Goal: Information Seeking & Learning: Learn about a topic

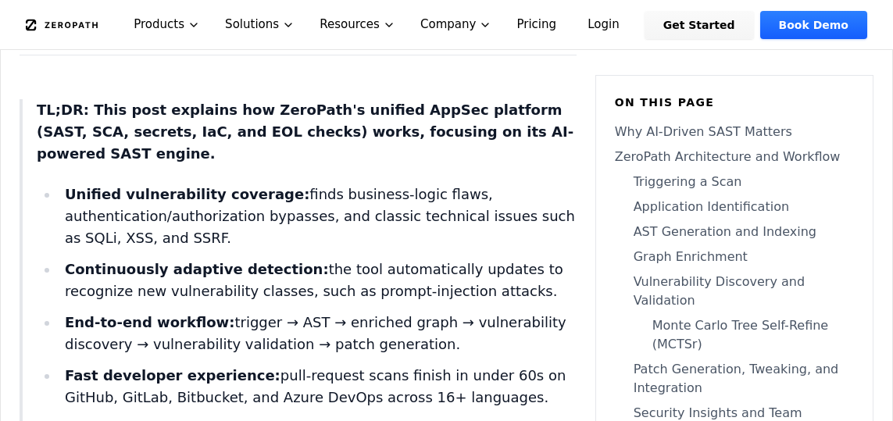
scroll to position [712, 0]
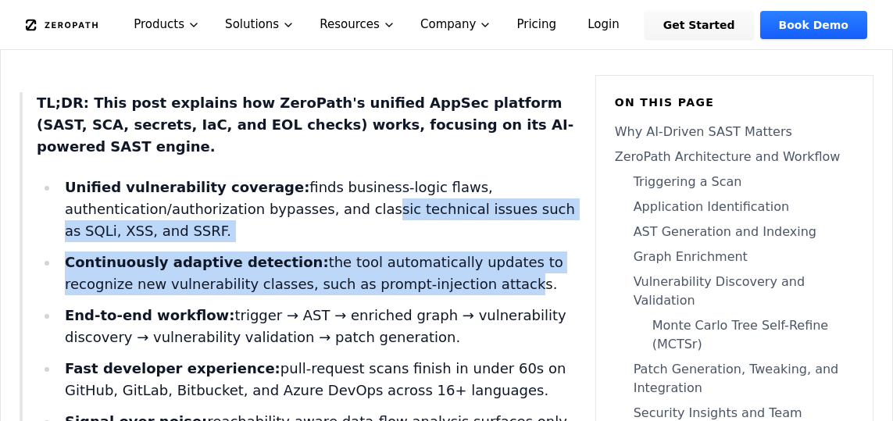
drag, startPoint x: 272, startPoint y: 189, endPoint x: 430, endPoint y: 255, distance: 171.9
click at [430, 255] on ul "Unified vulnerability coverage: finds business-logic flaws, authentication/auth…" at bounding box center [307, 417] width 540 height 481
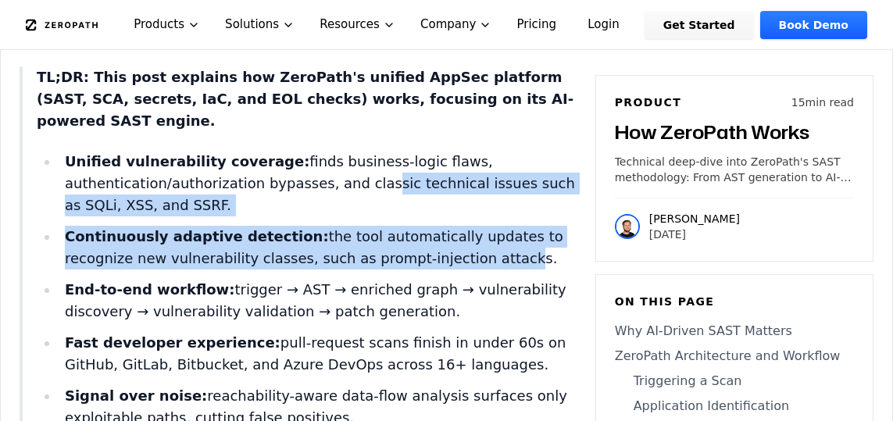
click at [253, 228] on strong "Continuously adaptive detection:" at bounding box center [197, 236] width 264 height 16
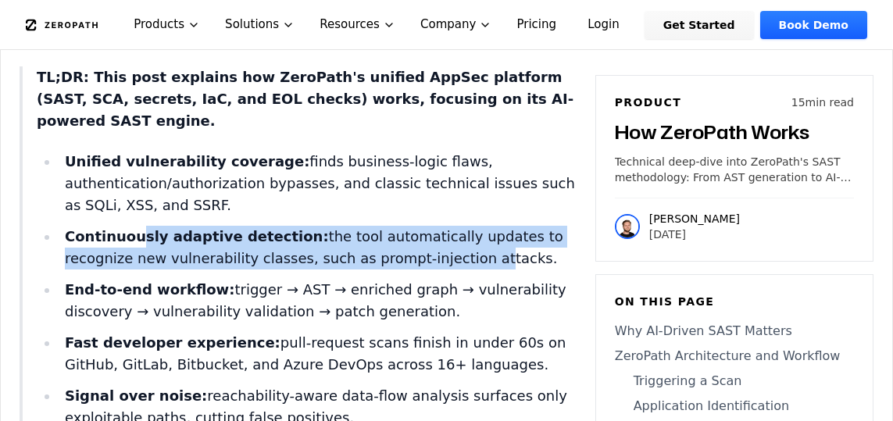
drag, startPoint x: 136, startPoint y: 217, endPoint x: 406, endPoint y: 237, distance: 271.0
click at [406, 237] on li "Continuously adaptive detection: the tool automatically updates to recognize ne…" at bounding box center [318, 248] width 518 height 44
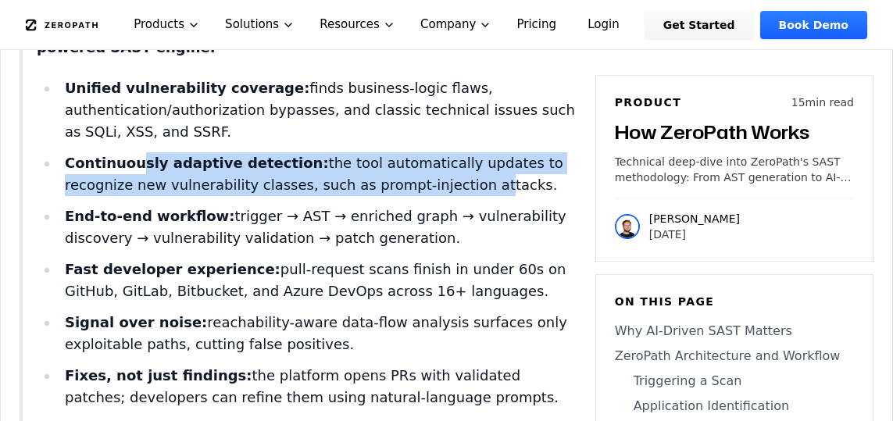
scroll to position [813, 0]
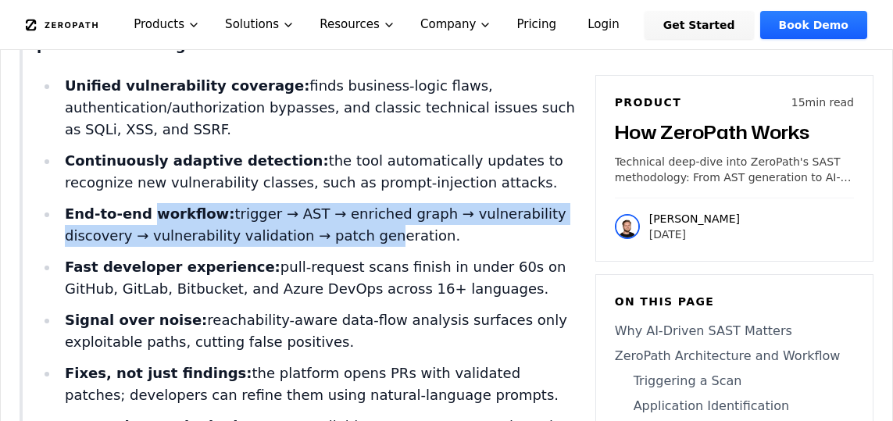
drag, startPoint x: 145, startPoint y: 187, endPoint x: 367, endPoint y: 212, distance: 224.0
click at [367, 212] on li "End-to-end workflow: trigger → AST → enriched graph → vulnerability discovery →…" at bounding box center [318, 225] width 518 height 44
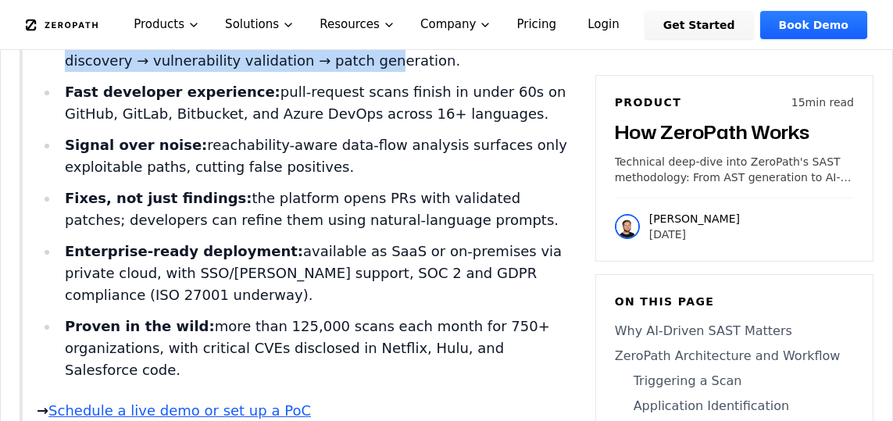
scroll to position [1003, 0]
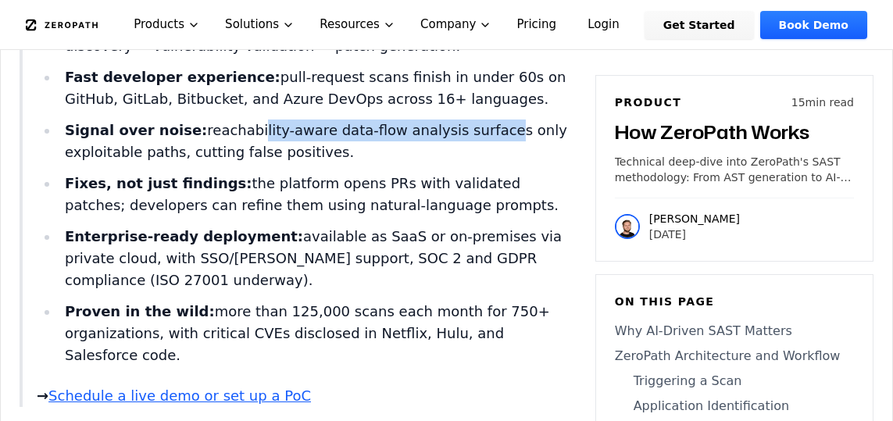
drag, startPoint x: 237, startPoint y: 107, endPoint x: 470, endPoint y: 119, distance: 233.9
click at [470, 120] on li "Signal over noise: reachability-aware data-flow analysis surfaces only exploita…" at bounding box center [318, 142] width 518 height 44
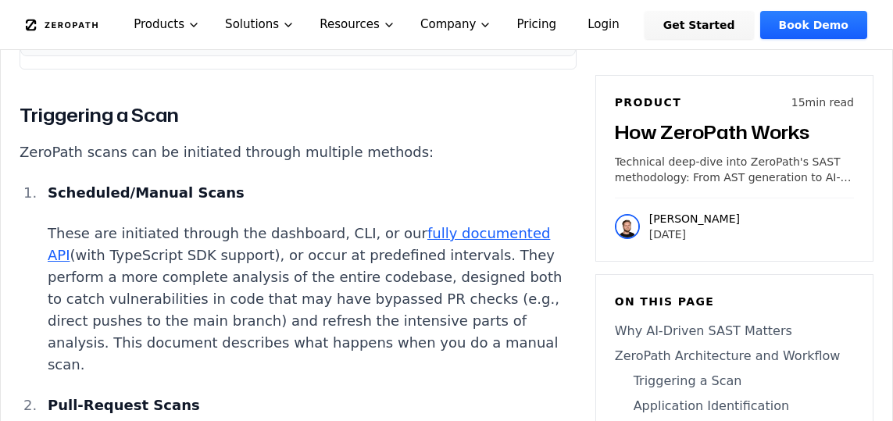
scroll to position [3065, 0]
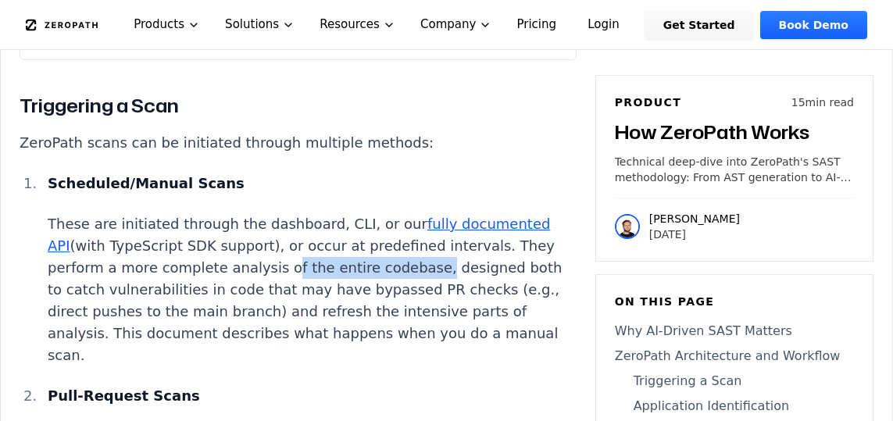
drag, startPoint x: 166, startPoint y: 197, endPoint x: 304, endPoint y: 203, distance: 138.4
click at [304, 213] on p "These are initiated through the dashboard, CLI, or our fully documented API (wi…" at bounding box center [312, 289] width 529 height 153
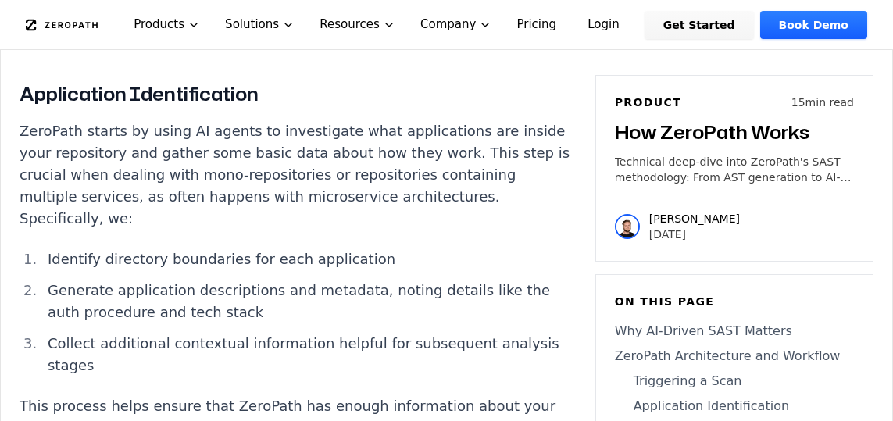
scroll to position [3838, 0]
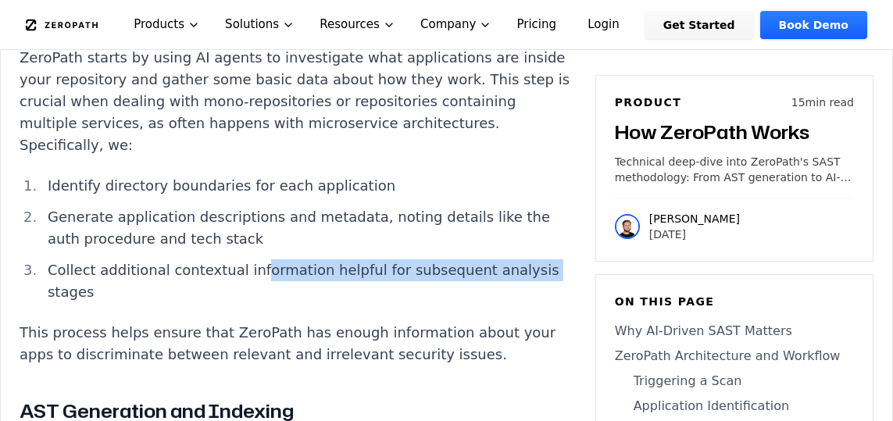
drag, startPoint x: 248, startPoint y: 135, endPoint x: 505, endPoint y: 144, distance: 257.9
click at [505, 259] on li "Collect additional contextual information helpful for subsequent analysis stages" at bounding box center [308, 281] width 535 height 44
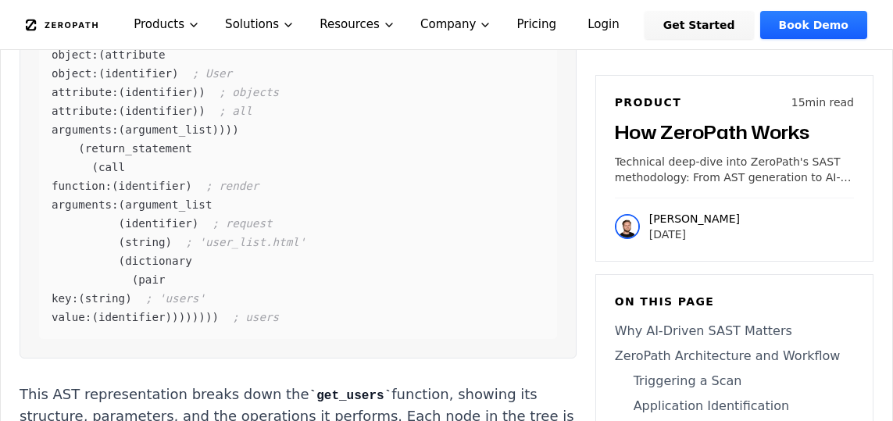
scroll to position [5065, 0]
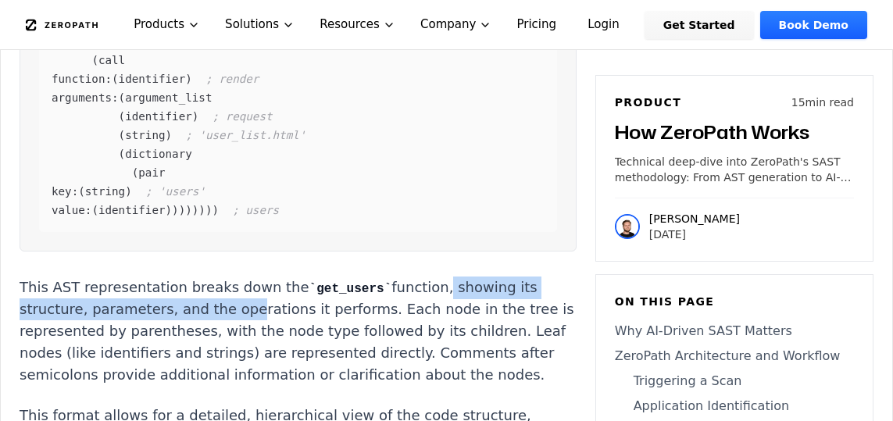
drag, startPoint x: 418, startPoint y: 136, endPoint x: 154, endPoint y: 157, distance: 264.9
click at [160, 277] on p "This AST representation breaks down the get_users function, showing its structu…" at bounding box center [298, 332] width 557 height 110
click at [133, 277] on p "This AST representation breaks down the get_users function, showing its structu…" at bounding box center [298, 332] width 557 height 110
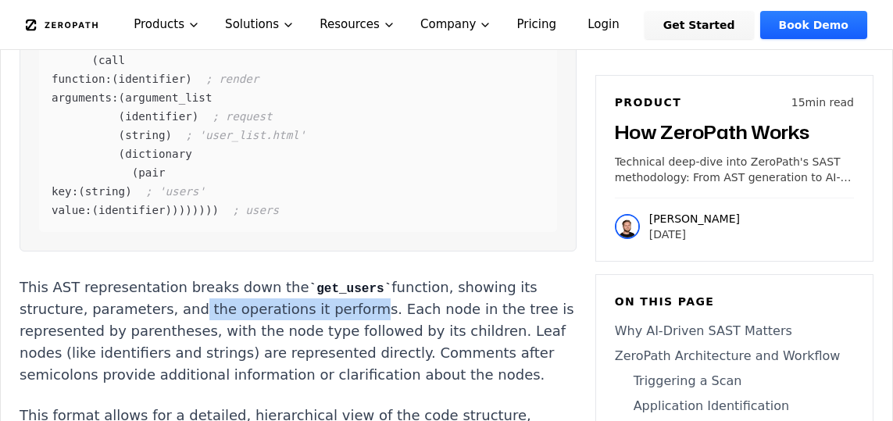
drag, startPoint x: 114, startPoint y: 150, endPoint x: 277, endPoint y: 154, distance: 162.5
click at [277, 277] on p "This AST representation breaks down the get_users function, showing its structu…" at bounding box center [298, 332] width 557 height 110
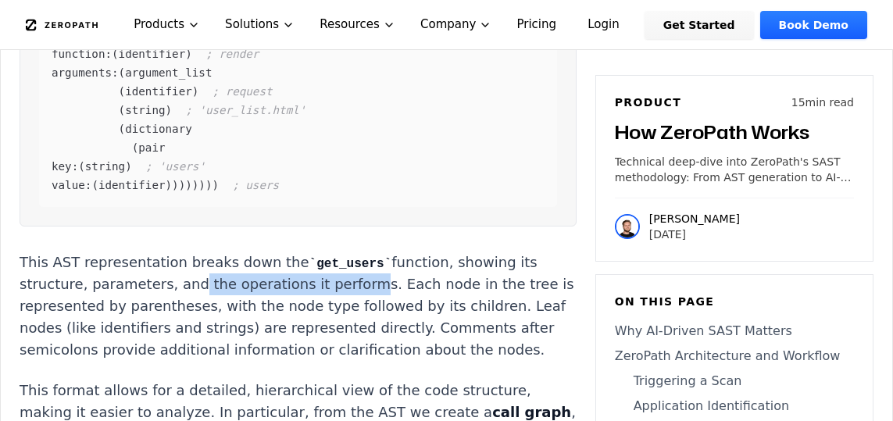
scroll to position [5090, 0]
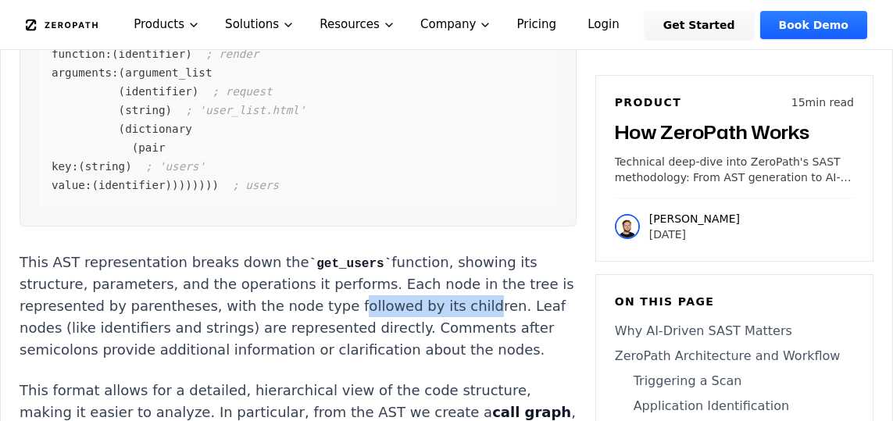
drag, startPoint x: 228, startPoint y: 158, endPoint x: 343, endPoint y: 148, distance: 115.2
click at [343, 252] on p "This AST representation breaks down the get_users function, showing its structu…" at bounding box center [298, 307] width 557 height 110
drag, startPoint x: 466, startPoint y: 249, endPoint x: 398, endPoint y: 284, distance: 76.2
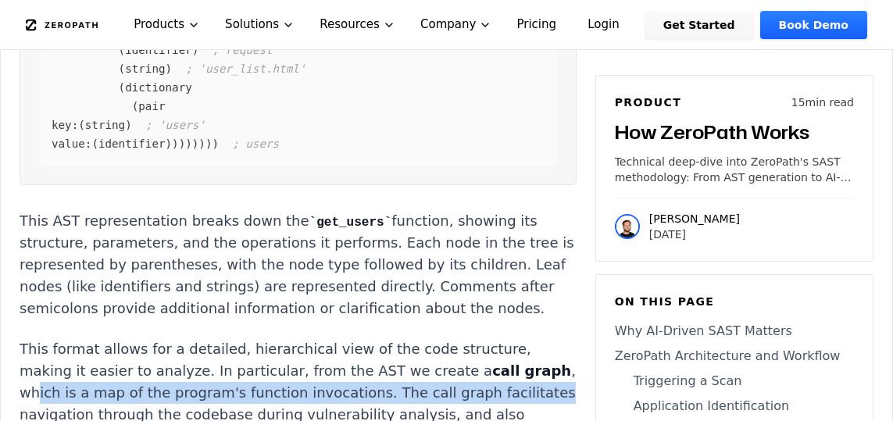
scroll to position [5141, 0]
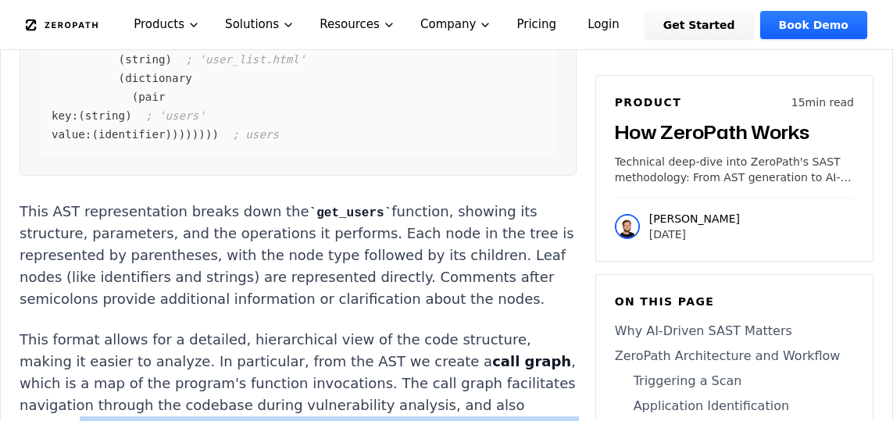
drag, startPoint x: 378, startPoint y: 257, endPoint x: 406, endPoint y: 285, distance: 39.8
click at [406, 329] on p "This format allows for a detailed, hierarchical view of the code structure, mak…" at bounding box center [298, 405] width 557 height 153
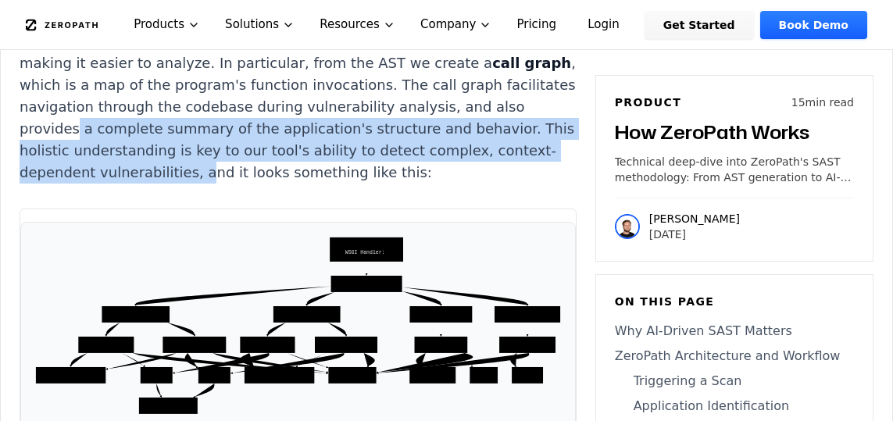
scroll to position [5660, 0]
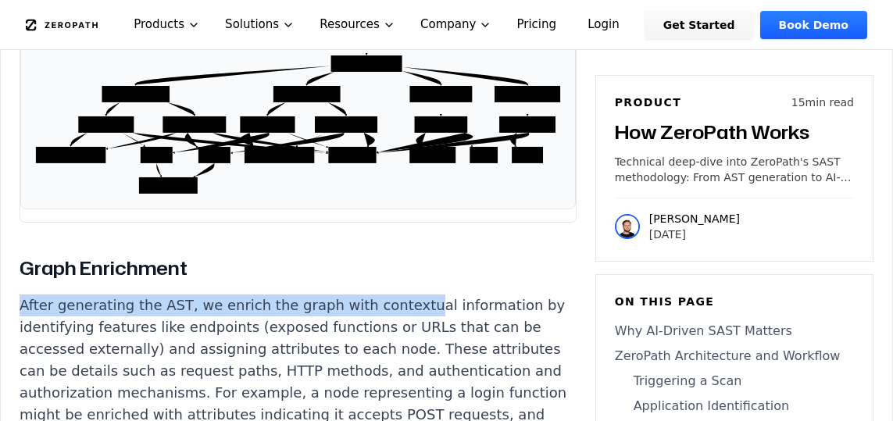
drag, startPoint x: 226, startPoint y: 144, endPoint x: 398, endPoint y: 149, distance: 172.0
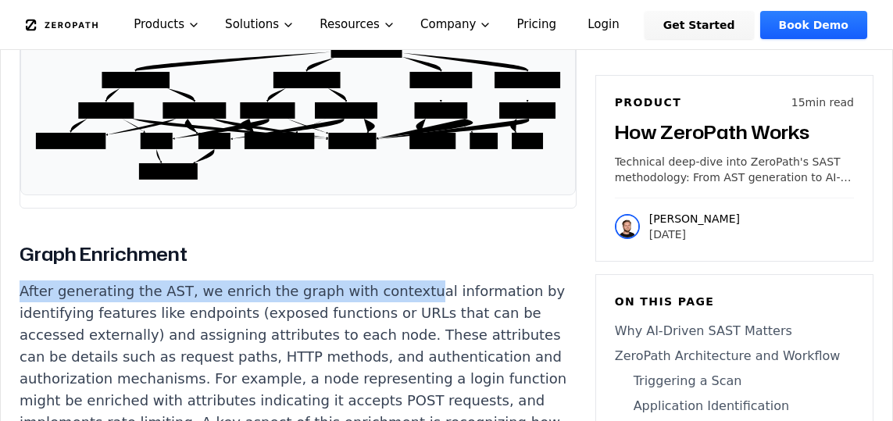
scroll to position [5673, 0]
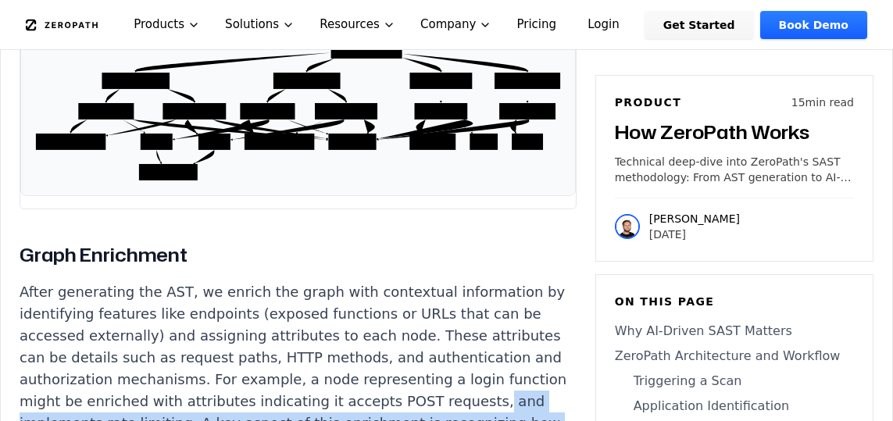
drag, startPoint x: 171, startPoint y: 255, endPoint x: 316, endPoint y: 270, distance: 145.3
click at [316, 281] on p "After generating the AST, we enrich the graph with contextual information by id…" at bounding box center [298, 423] width 557 height 284
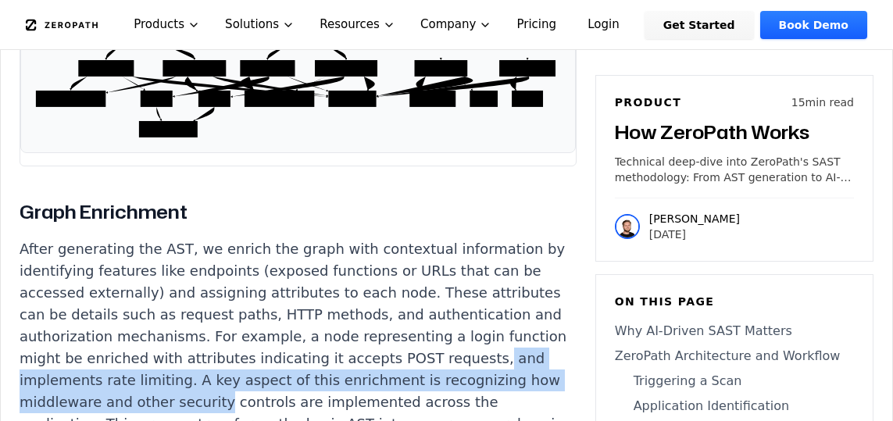
scroll to position [5723, 0]
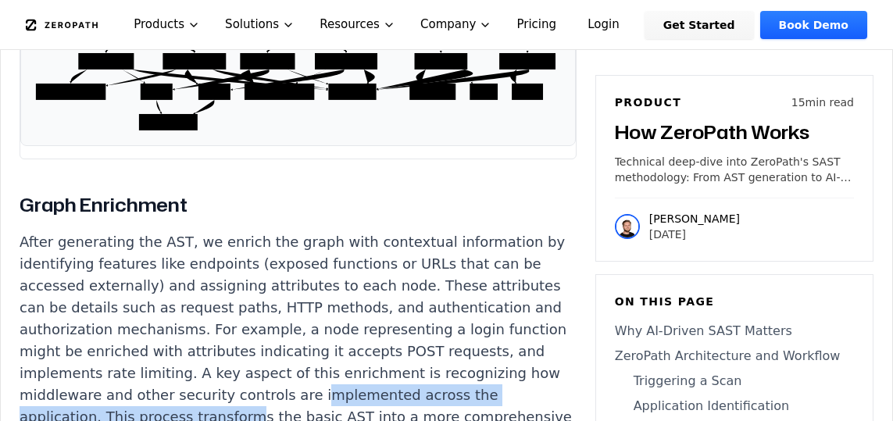
drag, startPoint x: 409, startPoint y: 214, endPoint x: 240, endPoint y: 240, distance: 170.7
click at [240, 240] on p "After generating the AST, we enrich the graph with contextual information by id…" at bounding box center [298, 373] width 557 height 284
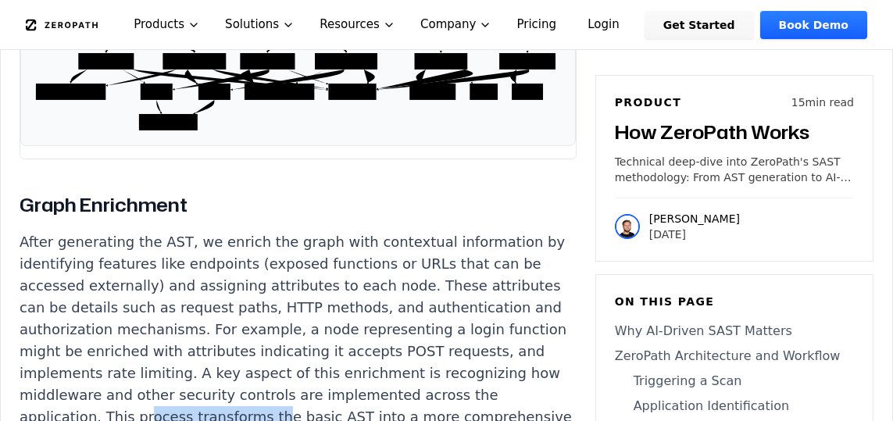
drag, startPoint x: 141, startPoint y: 234, endPoint x: 263, endPoint y: 242, distance: 122.9
click at [263, 242] on p "After generating the AST, we enrich the graph with contextual information by id…" at bounding box center [298, 373] width 557 height 284
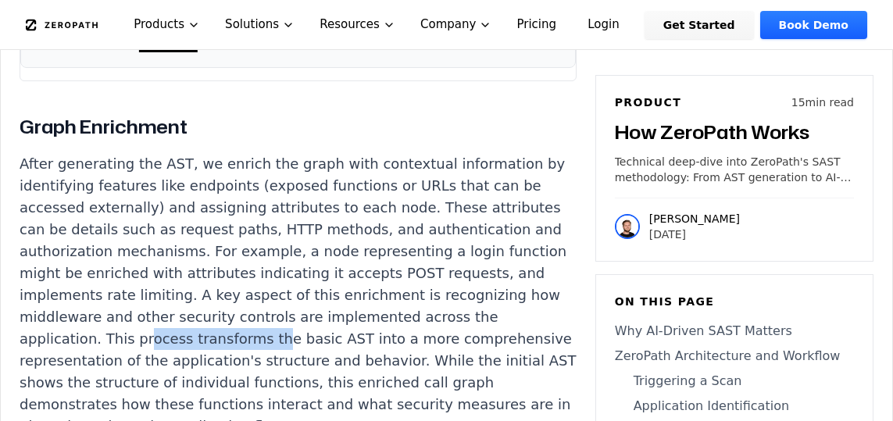
scroll to position [5850, 0]
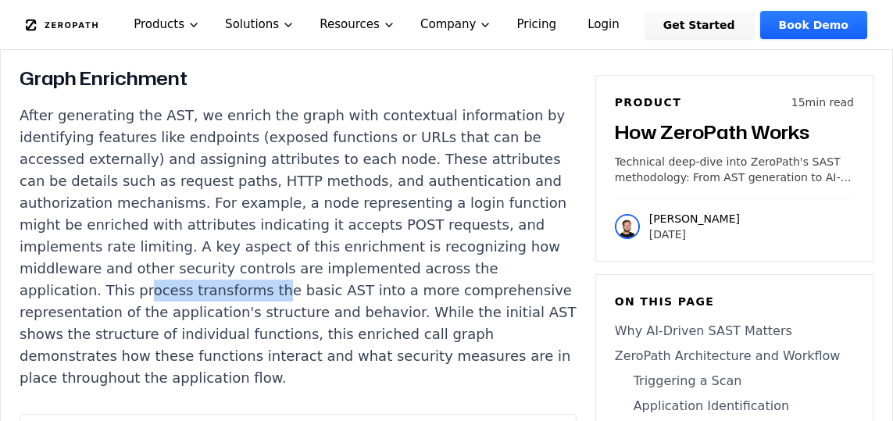
click at [260, 131] on p "After generating the AST, we enrich the graph with contextual information by id…" at bounding box center [298, 247] width 557 height 284
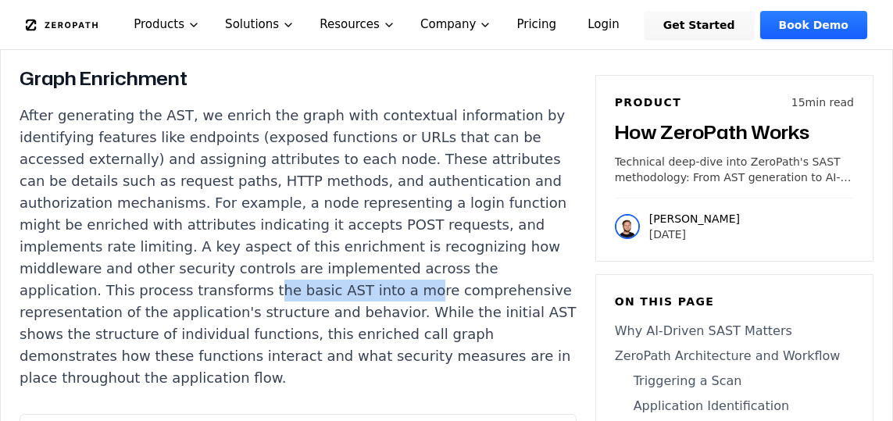
drag, startPoint x: 259, startPoint y: 108, endPoint x: 399, endPoint y: 113, distance: 139.9
click at [399, 113] on p "After generating the AST, we enrich the graph with contextual information by id…" at bounding box center [298, 247] width 557 height 284
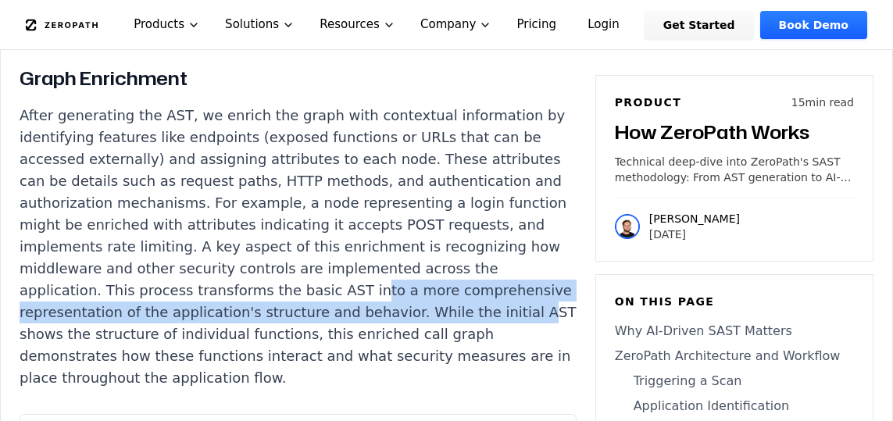
drag, startPoint x: 356, startPoint y: 114, endPoint x: 501, endPoint y: 146, distance: 148.0
click at [501, 146] on p "After generating the AST, we enrich the graph with contextual information by id…" at bounding box center [298, 247] width 557 height 284
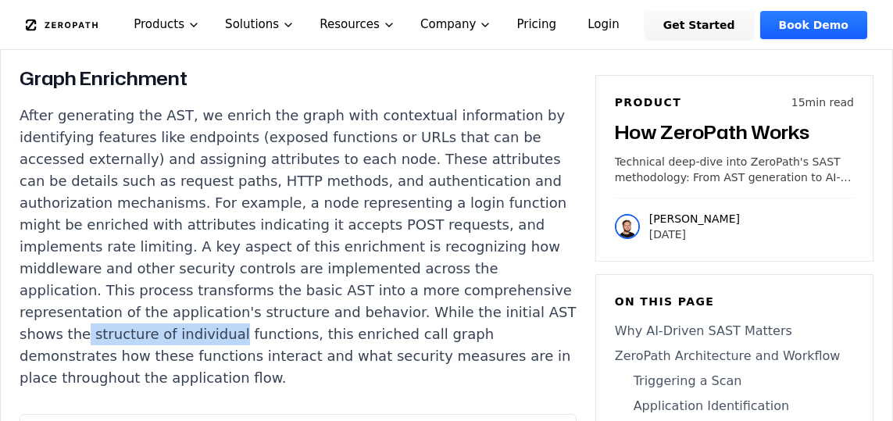
drag, startPoint x: 39, startPoint y: 159, endPoint x: 180, endPoint y: 159, distance: 140.6
click at [180, 159] on p "After generating the AST, we enrich the graph with contextual information by id…" at bounding box center [298, 247] width 557 height 284
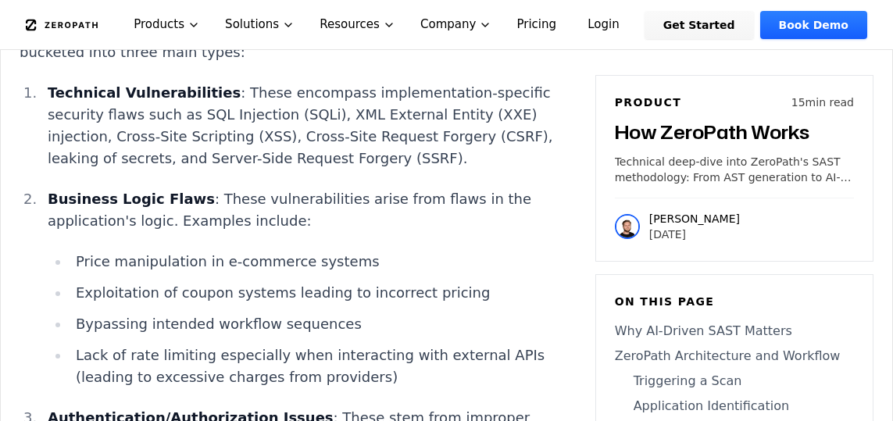
scroll to position [6635, 0]
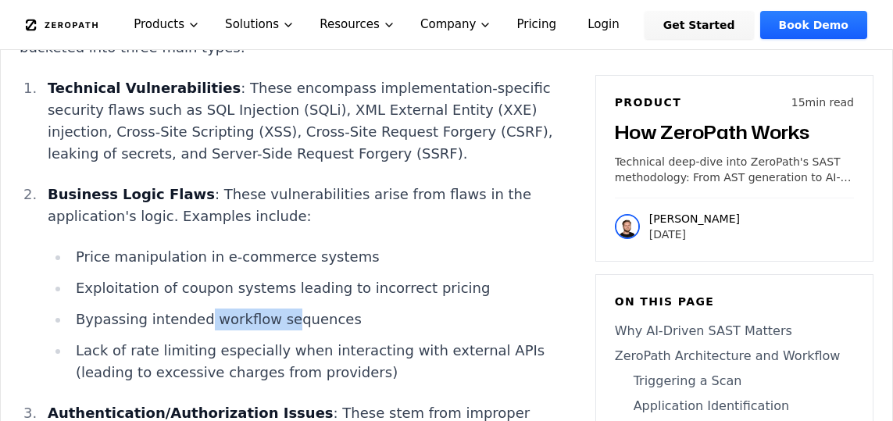
drag, startPoint x: 215, startPoint y: 121, endPoint x: 282, endPoint y: 121, distance: 67.2
click at [282, 309] on li "Bypassing intended workflow sequences" at bounding box center [323, 320] width 507 height 22
drag, startPoint x: 138, startPoint y: 158, endPoint x: 174, endPoint y: 158, distance: 35.9
click at [174, 340] on li "Lack of rate limiting especially when interacting with external APIs (leading t…" at bounding box center [323, 362] width 507 height 44
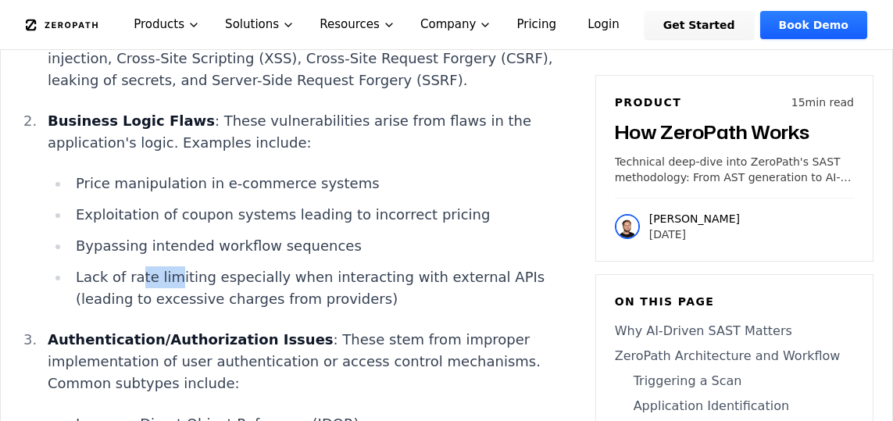
scroll to position [6711, 0]
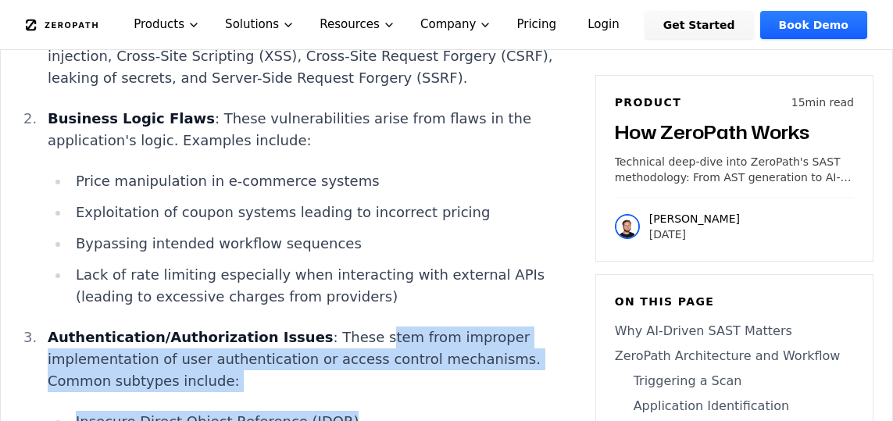
drag, startPoint x: 341, startPoint y: 134, endPoint x: 363, endPoint y: 207, distance: 76.6
click at [363, 327] on li "Authentication/Authorization Issues : These stem from improper implementation o…" at bounding box center [308, 411] width 535 height 169
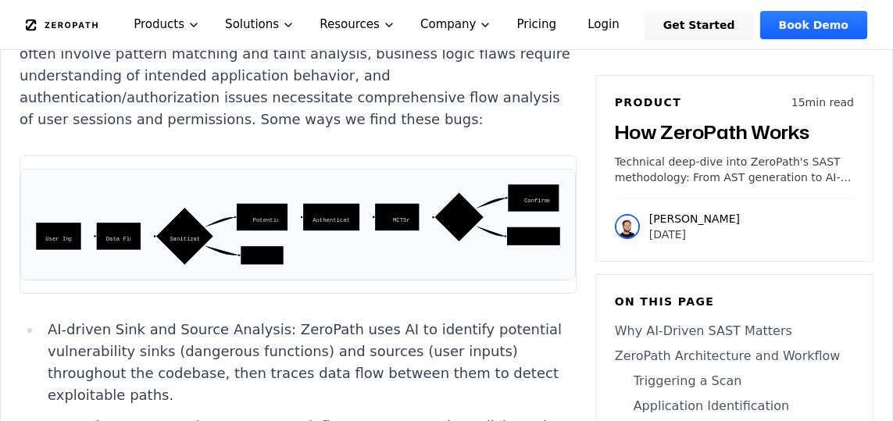
scroll to position [7204, 0]
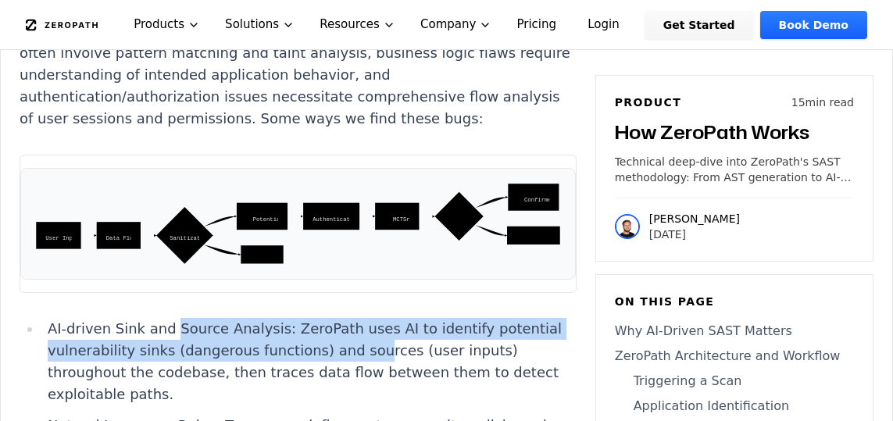
drag, startPoint x: 168, startPoint y: 106, endPoint x: 355, endPoint y: 127, distance: 187.8
click at [355, 318] on li "AI-driven Sink and Source Analysis: ZeroPath uses AI to identify potential vuln…" at bounding box center [308, 361] width 535 height 87
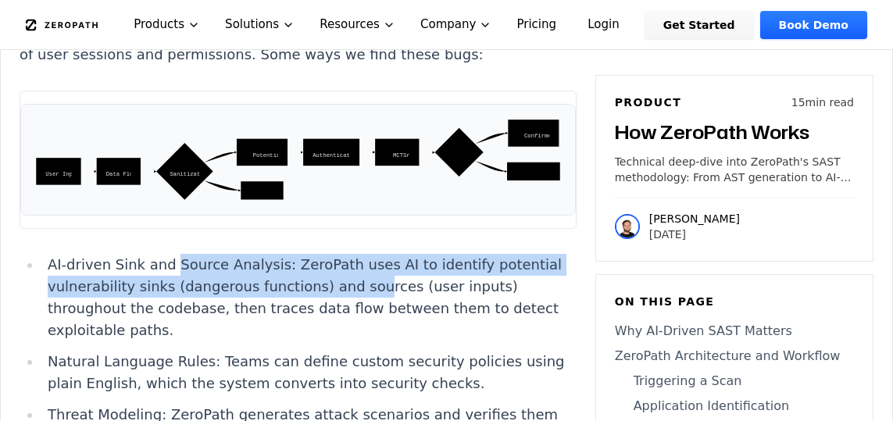
scroll to position [7280, 0]
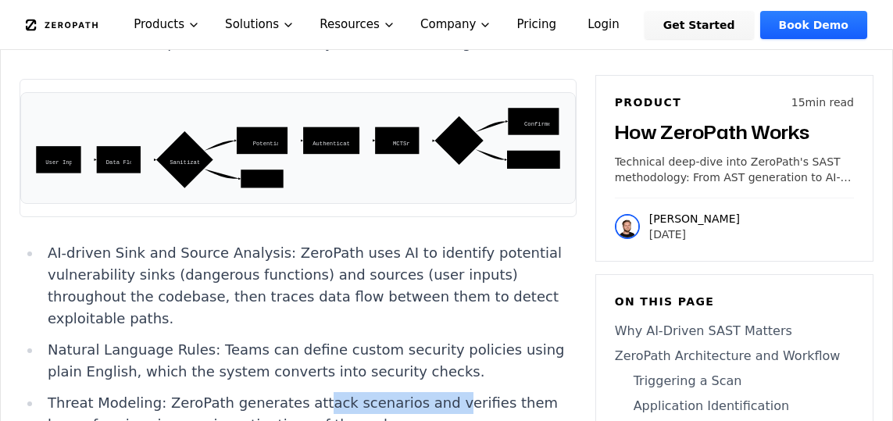
drag, startPoint x: 304, startPoint y: 165, endPoint x: 427, endPoint y: 162, distance: 123.5
click at [427, 392] on li "Threat Modeling: ZeroPath generates attack scenarios and verifies them by perfo…" at bounding box center [308, 414] width 535 height 44
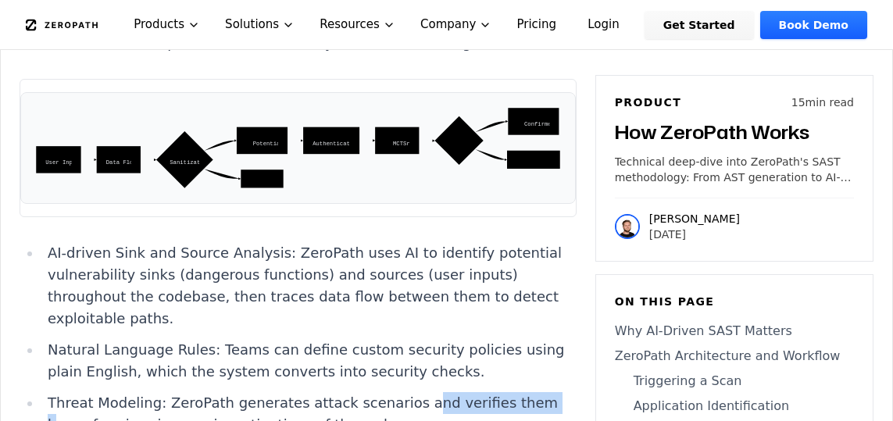
drag, startPoint x: 402, startPoint y: 167, endPoint x: 514, endPoint y: 164, distance: 112.5
click at [514, 392] on li "Threat Modeling: ZeroPath generates attack scenarios and verifies them by perfo…" at bounding box center [308, 414] width 535 height 44
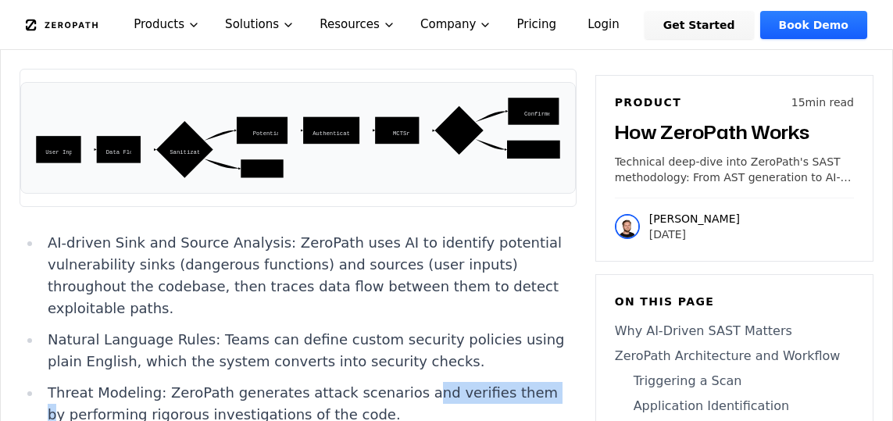
scroll to position [7293, 0]
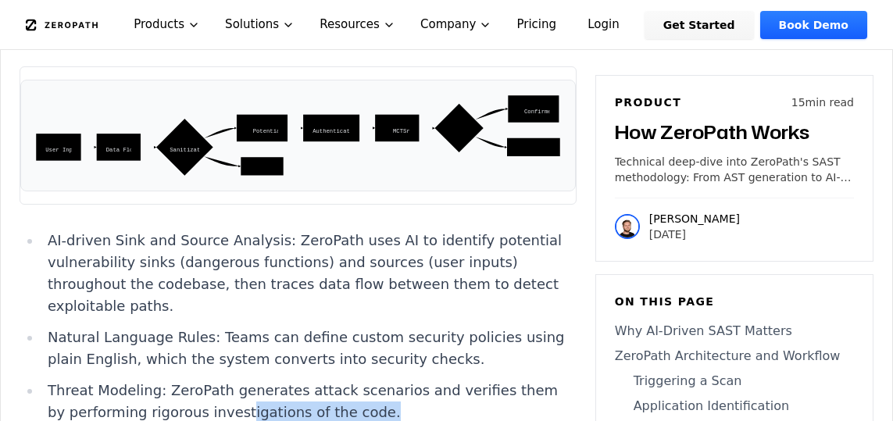
drag, startPoint x: 222, startPoint y: 170, endPoint x: 343, endPoint y: 170, distance: 121.1
click at [343, 380] on li "Threat Modeling: ZeroPath generates attack scenarios and verifies them by perfo…" at bounding box center [308, 402] width 535 height 44
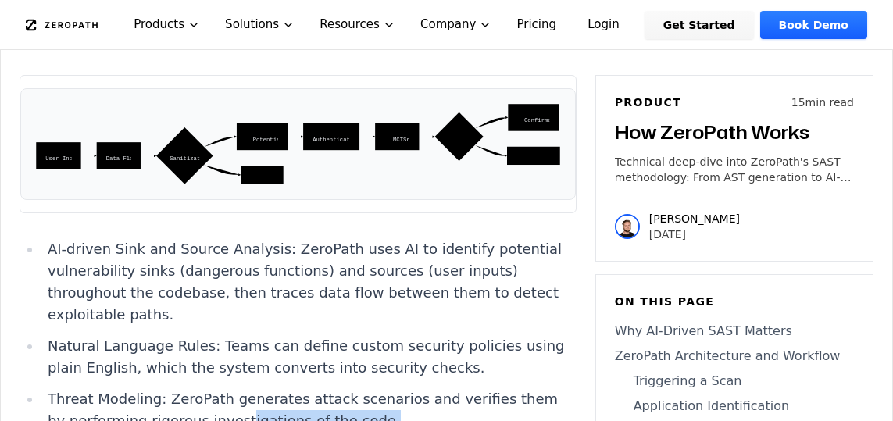
scroll to position [7268, 0]
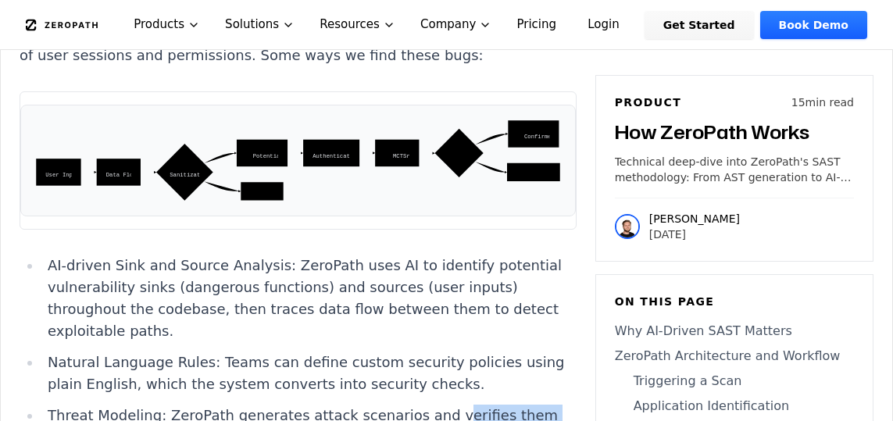
drag, startPoint x: 431, startPoint y: 172, endPoint x: 241, endPoint y: 191, distance: 190.8
click at [241, 405] on li "Threat Modeling: ZeroPath generates attack scenarios and verifies them by perfo…" at bounding box center [308, 427] width 535 height 44
drag, startPoint x: 182, startPoint y: 173, endPoint x: 370, endPoint y: 218, distance: 192.9
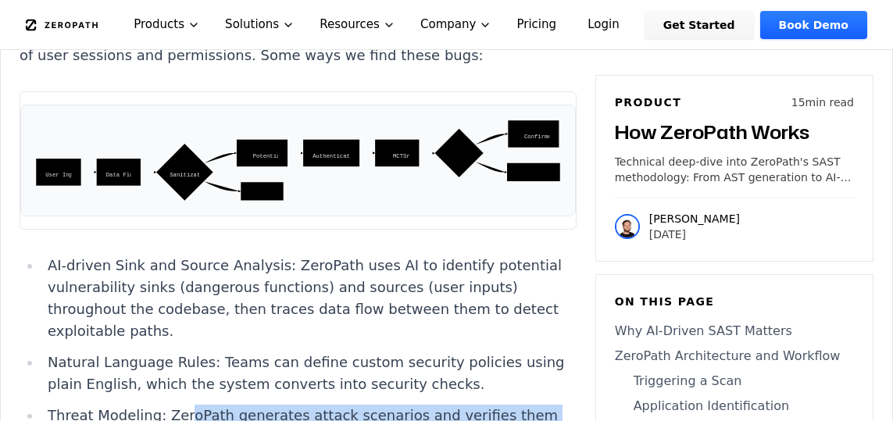
click at [338, 405] on li "Threat Modeling: ZeroPath generates attack scenarios and verifies them by perfo…" at bounding box center [308, 427] width 535 height 44
drag, startPoint x: 338, startPoint y: 196, endPoint x: 18, endPoint y: 182, distance: 320.6
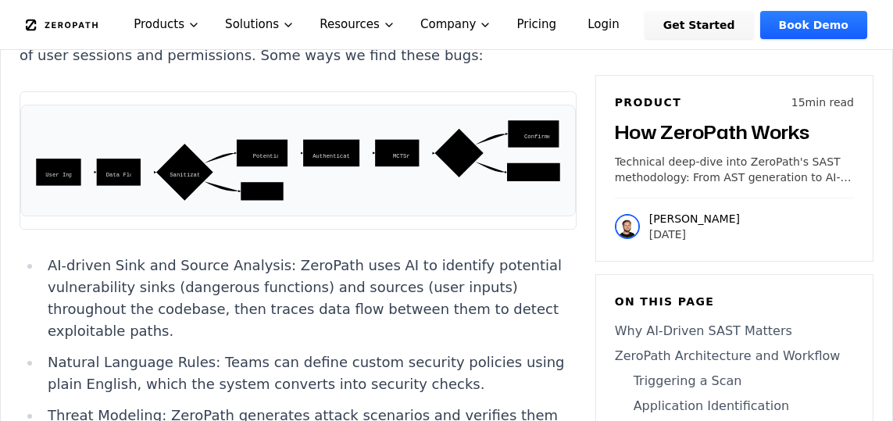
drag, startPoint x: 364, startPoint y: 346, endPoint x: 562, endPoint y: 338, distance: 198.6
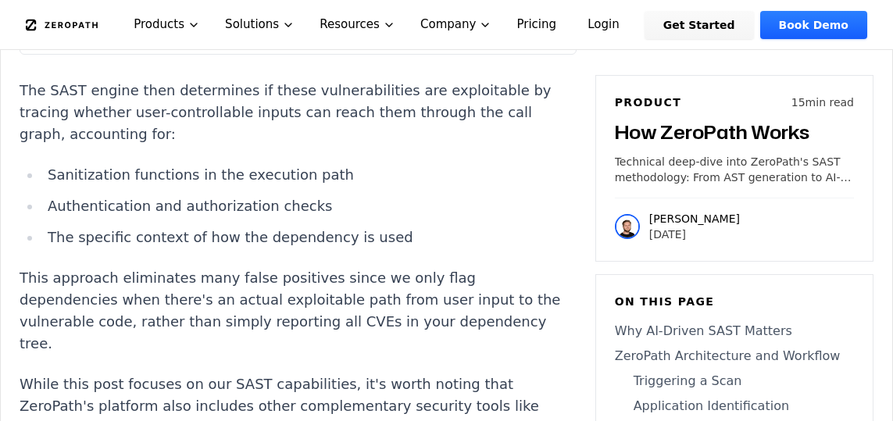
scroll to position [7938, 0]
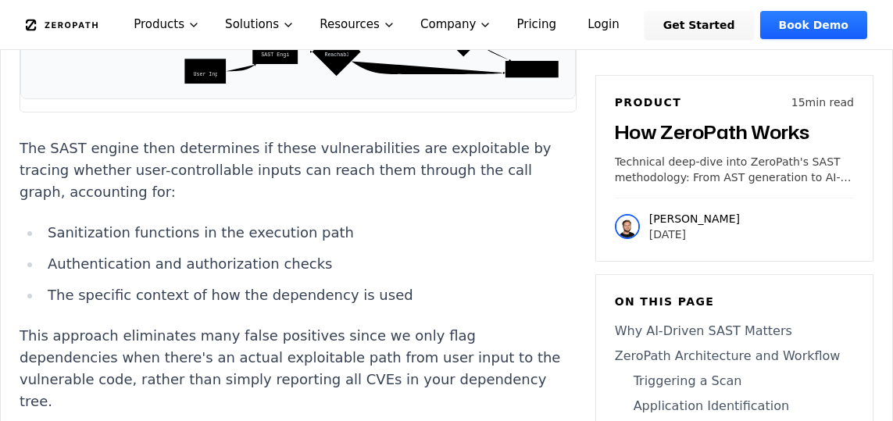
drag, startPoint x: 155, startPoint y: 265, endPoint x: 262, endPoint y: 282, distance: 109.2
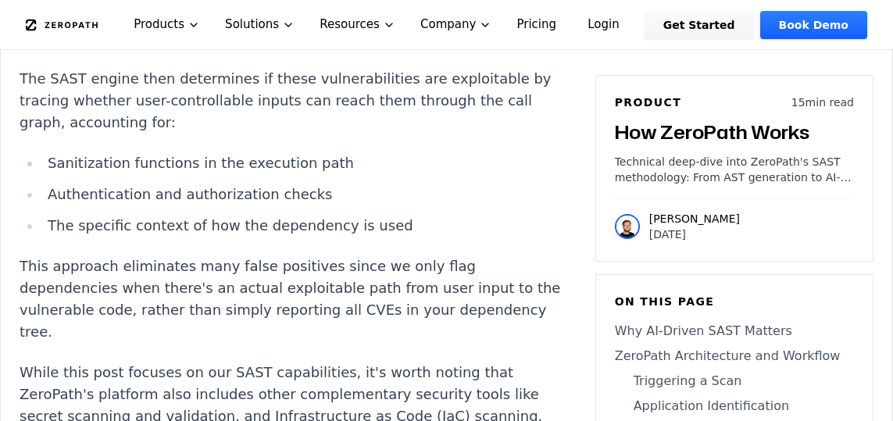
scroll to position [8014, 0]
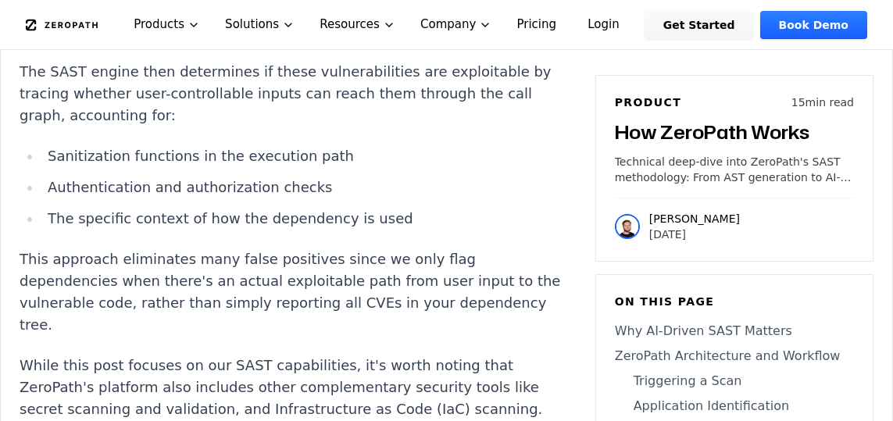
drag, startPoint x: 348, startPoint y: 284, endPoint x: 471, endPoint y: 319, distance: 127.4
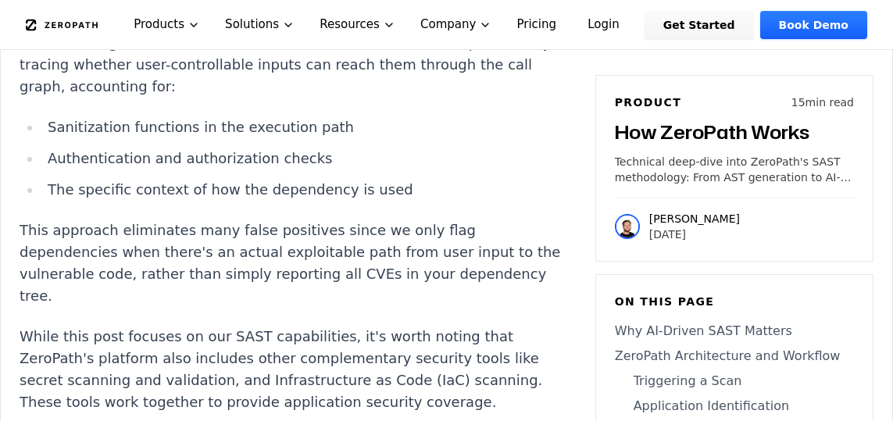
scroll to position [8052, 0]
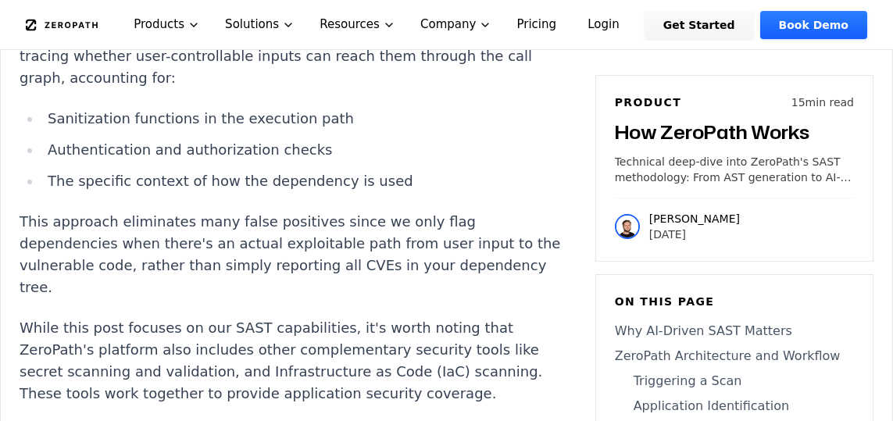
drag, startPoint x: 128, startPoint y: 308, endPoint x: 335, endPoint y: 330, distance: 208.2
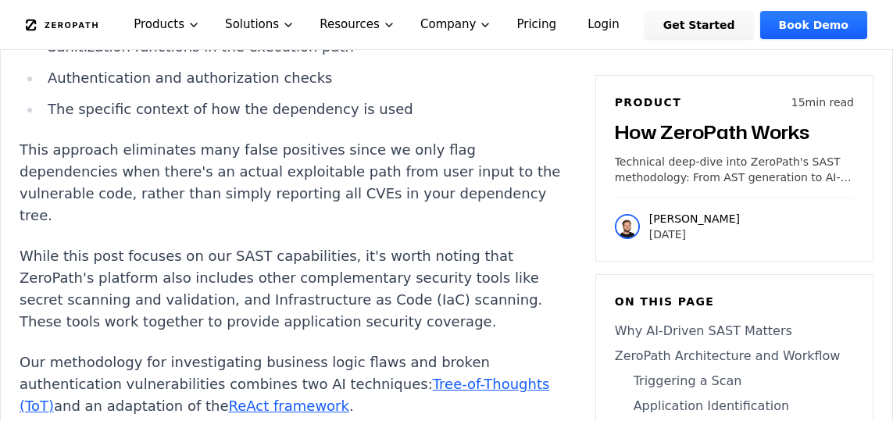
scroll to position [8128, 0]
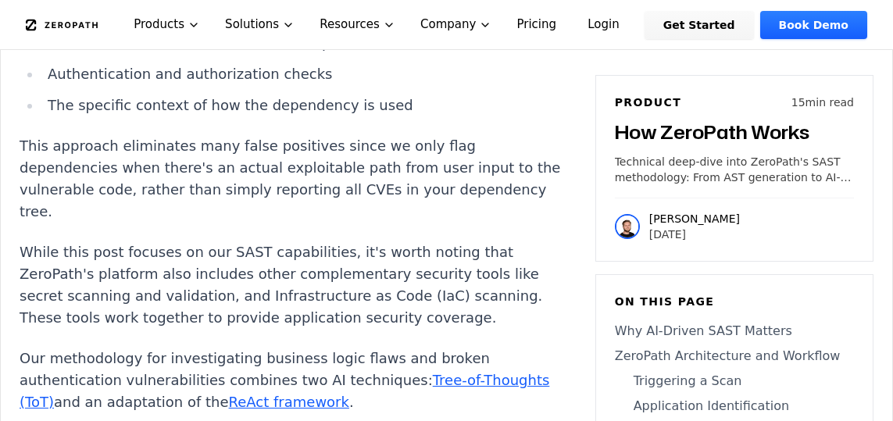
drag, startPoint x: 434, startPoint y: 295, endPoint x: 538, endPoint y: 297, distance: 104.7
drag, startPoint x: 77, startPoint y: 308, endPoint x: 259, endPoint y: 307, distance: 182.8
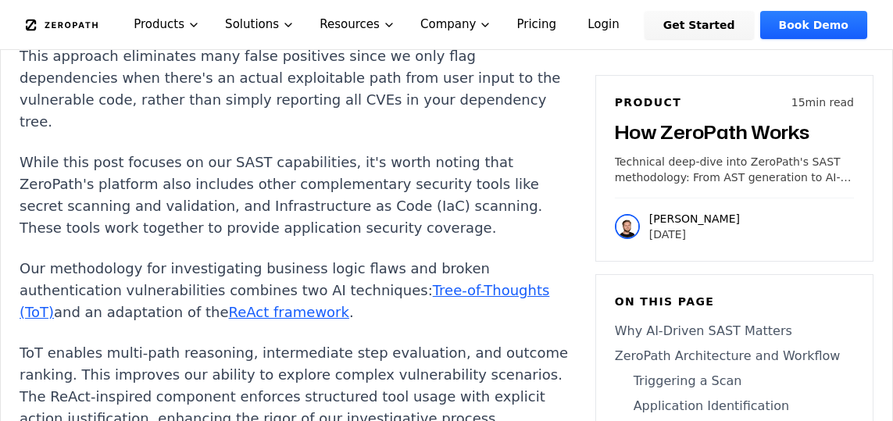
scroll to position [8229, 0]
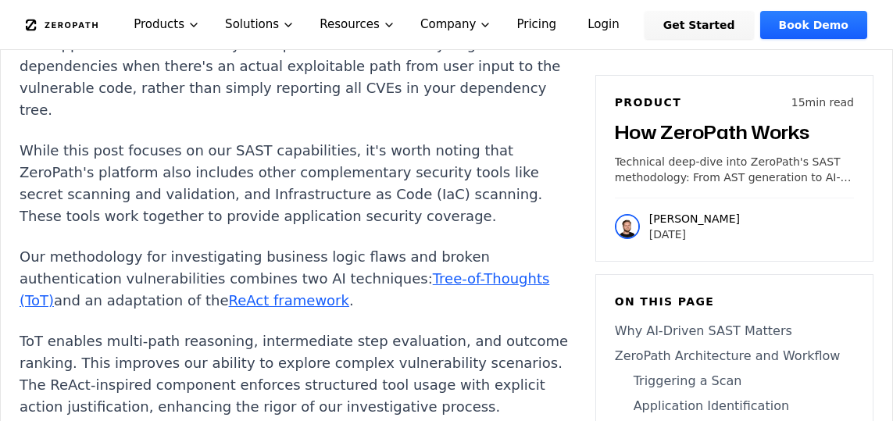
drag, startPoint x: 256, startPoint y: 275, endPoint x: 509, endPoint y: 280, distance: 253.2
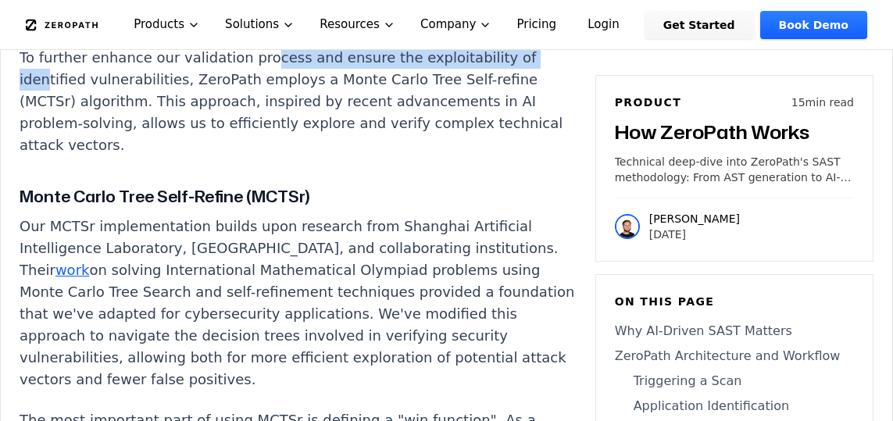
scroll to position [8748, 0]
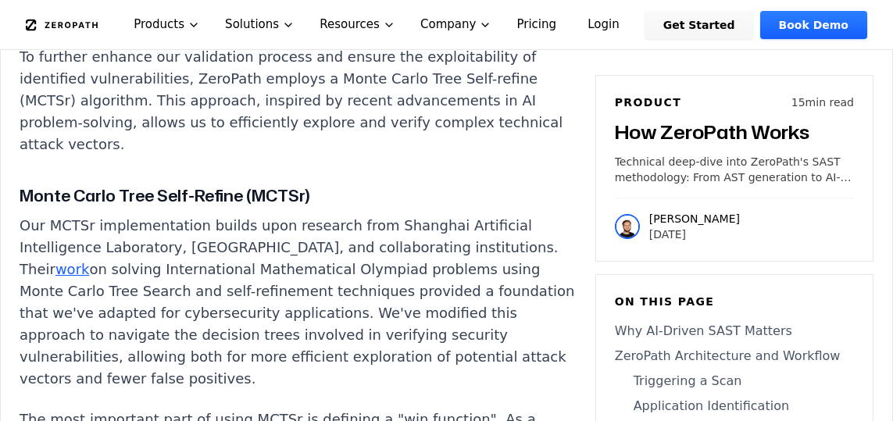
drag, startPoint x: 17, startPoint y: 170, endPoint x: 327, endPoint y: 184, distance: 310.5
drag, startPoint x: 137, startPoint y: 223, endPoint x: 321, endPoint y: 236, distance: 184.8
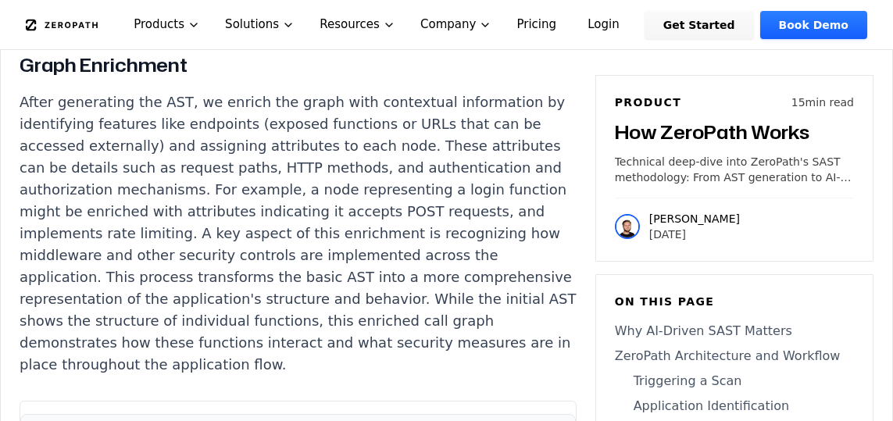
scroll to position [5343, 0]
